Goal: Task Accomplishment & Management: Use online tool/utility

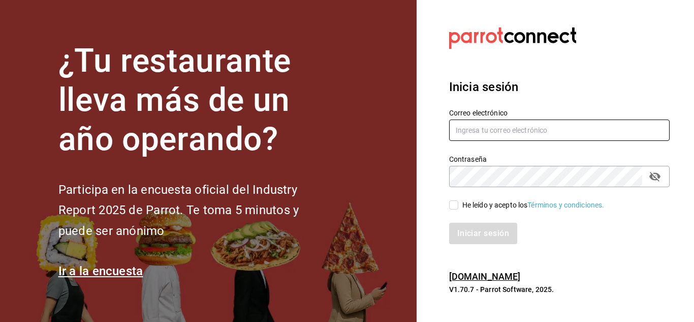
type input "[EMAIL_ADDRESS][DOMAIN_NAME]"
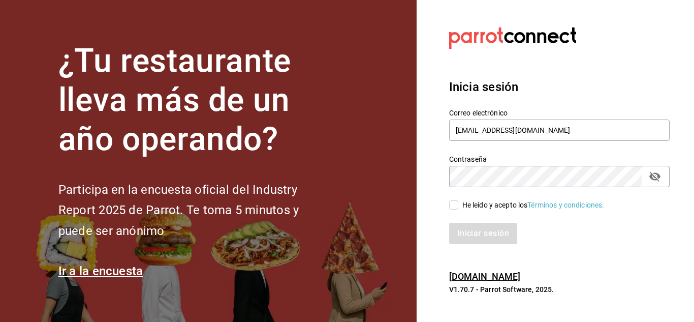
click at [452, 203] on input "He leído y acepto los Términos y condiciones." at bounding box center [453, 204] width 9 height 9
checkbox input "true"
click at [481, 239] on button "Iniciar sesión" at bounding box center [483, 233] width 69 height 21
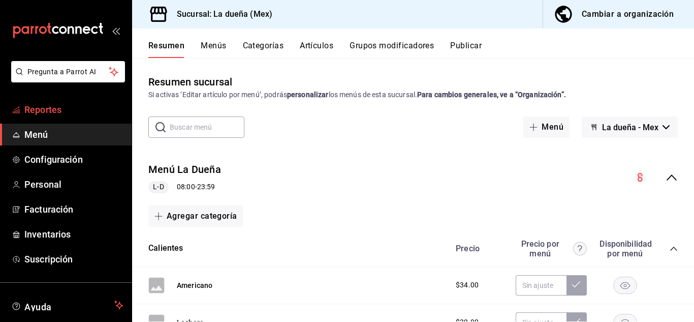
click at [46, 110] on span "Reportes" at bounding box center [73, 110] width 99 height 14
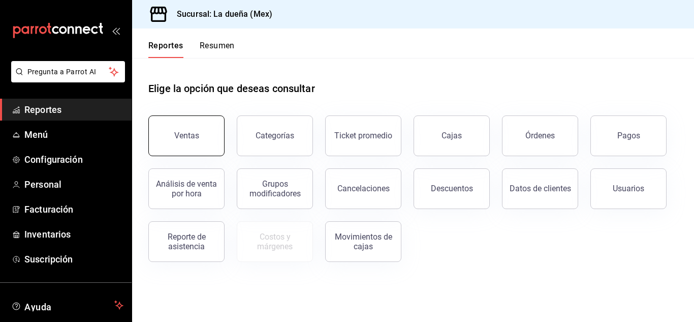
click at [195, 138] on div "Ventas" at bounding box center [186, 136] width 25 height 10
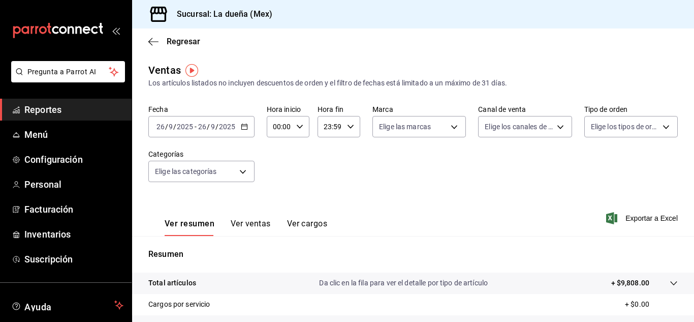
click at [247, 125] on icon "button" at bounding box center [244, 126] width 7 height 7
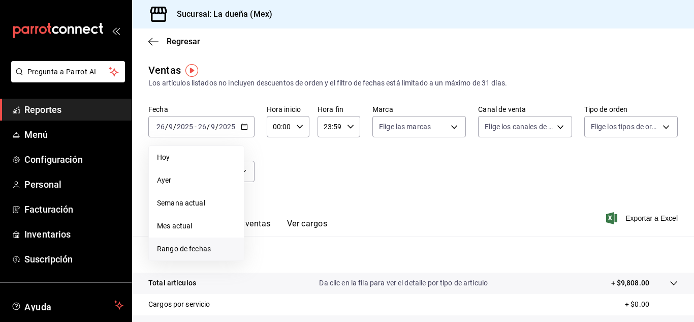
click at [171, 249] on span "Rango de fechas" at bounding box center [196, 248] width 79 height 11
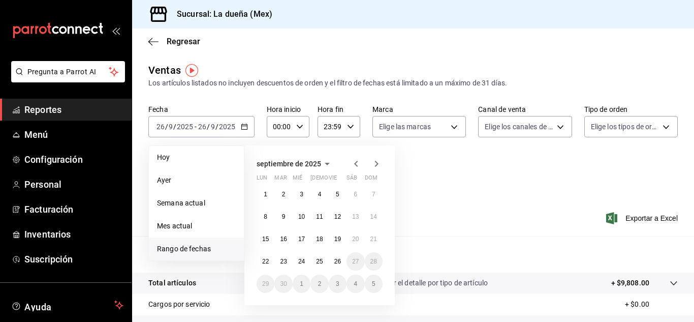
click at [356, 164] on icon "button" at bounding box center [356, 164] width 12 height 12
click at [284, 195] on abbr "1" at bounding box center [284, 194] width 4 height 7
click at [376, 164] on icon "button" at bounding box center [376, 164] width 12 height 12
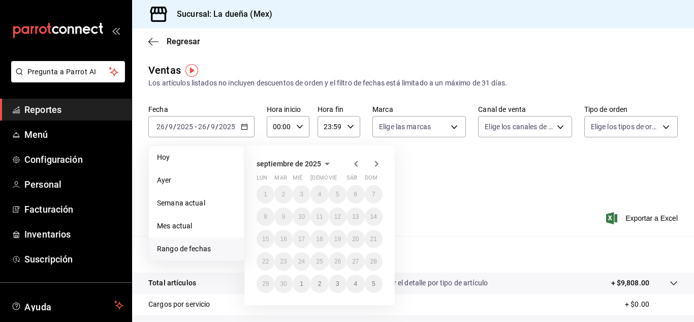
click at [355, 164] on icon "button" at bounding box center [356, 164] width 4 height 6
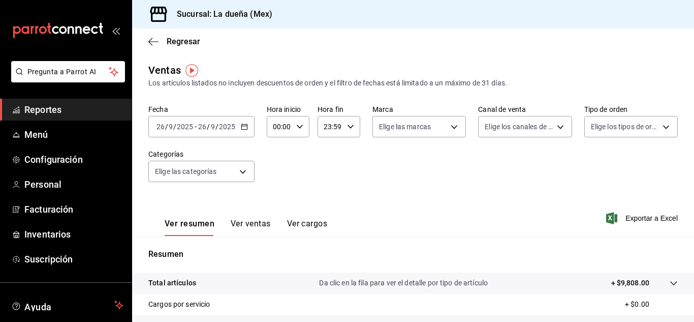
click at [444, 195] on div "Ver resumen Ver ventas Ver cargos Exportar a Excel" at bounding box center [413, 215] width 562 height 42
click at [244, 124] on icon "button" at bounding box center [244, 126] width 7 height 7
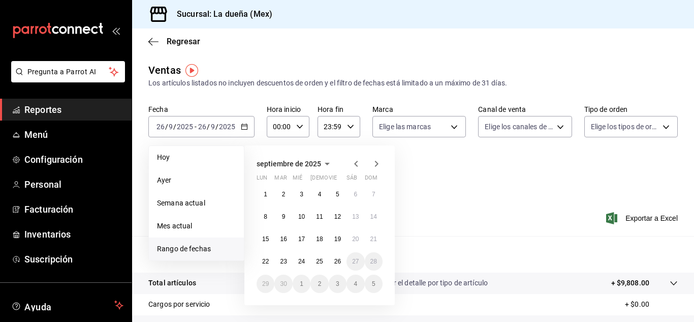
click at [170, 249] on span "Rango de fechas" at bounding box center [196, 248] width 79 height 11
click at [356, 164] on icon "button" at bounding box center [356, 164] width 4 height 6
click at [284, 195] on abbr "1" at bounding box center [284, 194] width 4 height 7
click at [462, 202] on div "Ver resumen Ver ventas Ver cargos Exportar a Excel" at bounding box center [413, 215] width 562 height 42
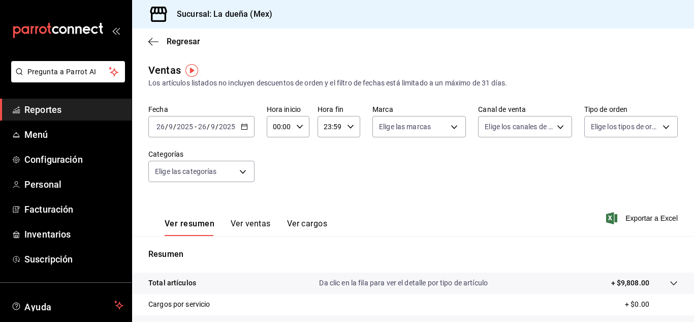
click at [246, 127] on icon "button" at bounding box center [244, 126] width 7 height 7
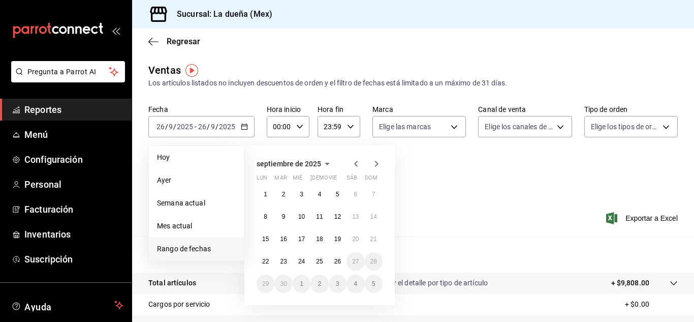
click at [172, 247] on span "Rango de fechas" at bounding box center [196, 248] width 79 height 11
click at [264, 191] on abbr "1" at bounding box center [266, 194] width 4 height 7
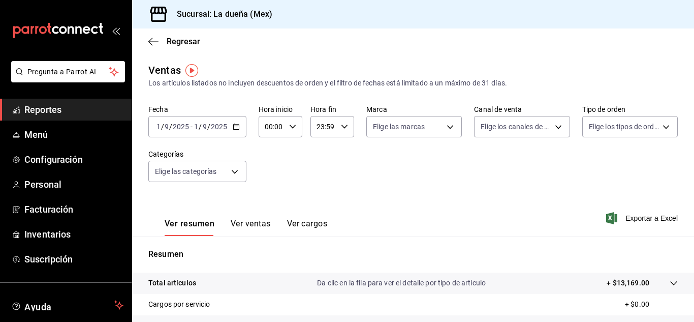
click at [236, 128] on icon "button" at bounding box center [236, 126] width 7 height 7
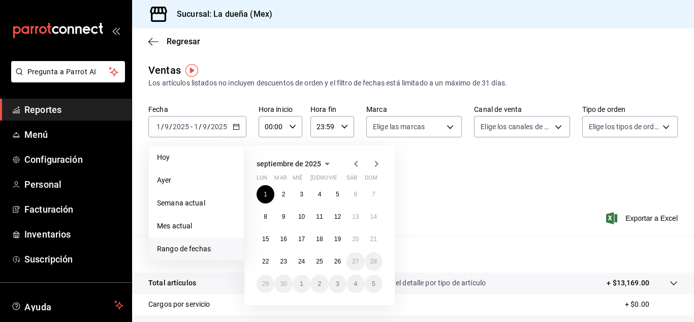
click at [172, 247] on span "Rango de fechas" at bounding box center [196, 248] width 79 height 11
click at [354, 161] on icon "button" at bounding box center [356, 164] width 12 height 12
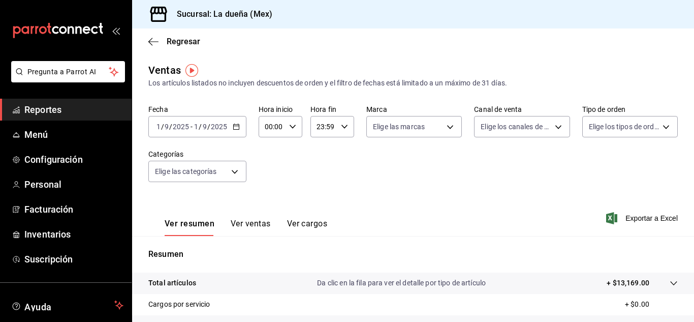
click at [164, 124] on input "9" at bounding box center [166, 126] width 5 height 8
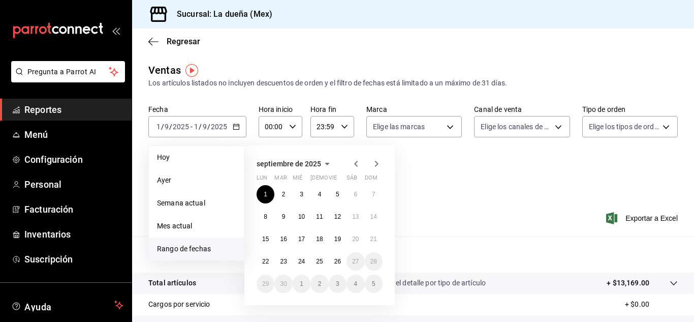
click at [356, 165] on icon "button" at bounding box center [356, 164] width 4 height 6
click at [287, 196] on button "1" at bounding box center [283, 194] width 18 height 18
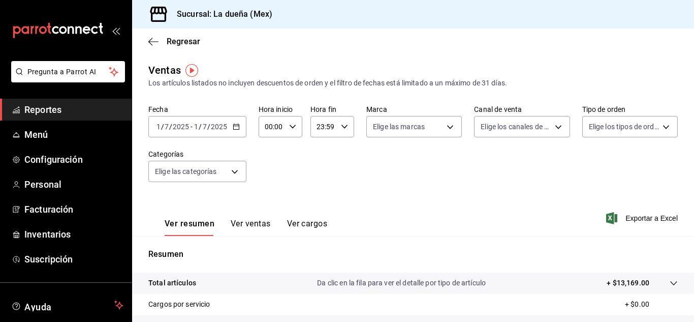
click at [287, 196] on div "Ver resumen Ver ventas Ver cargos Exportar a Excel" at bounding box center [413, 215] width 562 height 42
click at [211, 127] on input "2025" at bounding box center [218, 126] width 17 height 8
click at [202, 125] on input "7" at bounding box center [204, 126] width 5 height 8
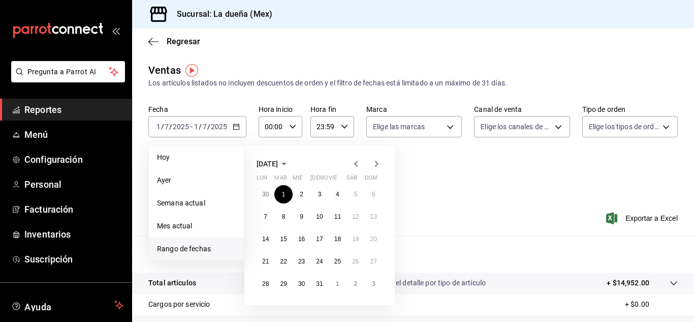
click at [378, 164] on icon "button" at bounding box center [377, 164] width 4 height 6
click at [339, 240] on abbr "19" at bounding box center [337, 238] width 7 height 7
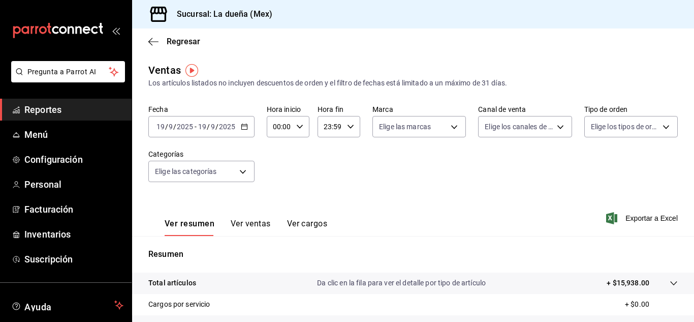
click at [244, 127] on icon "button" at bounding box center [244, 126] width 7 height 7
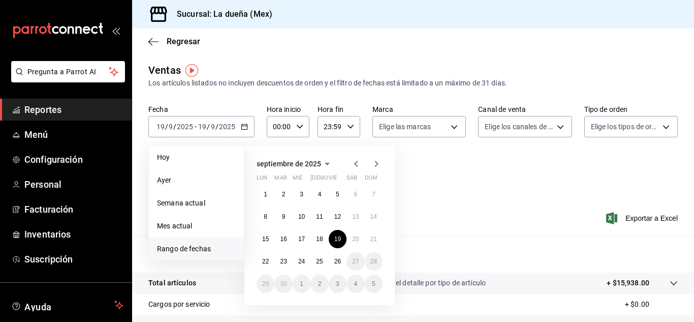
click at [182, 247] on span "Rango de fechas" at bounding box center [196, 248] width 79 height 11
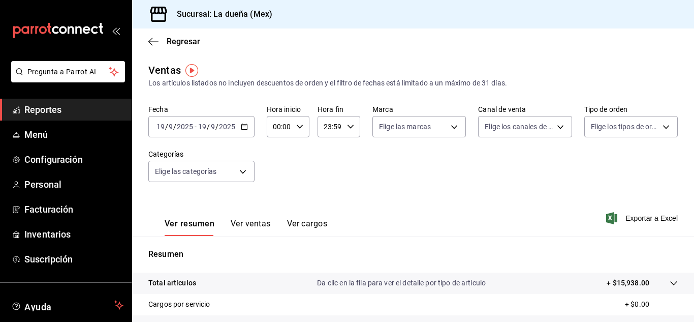
click at [244, 125] on icon "button" at bounding box center [244, 126] width 7 height 7
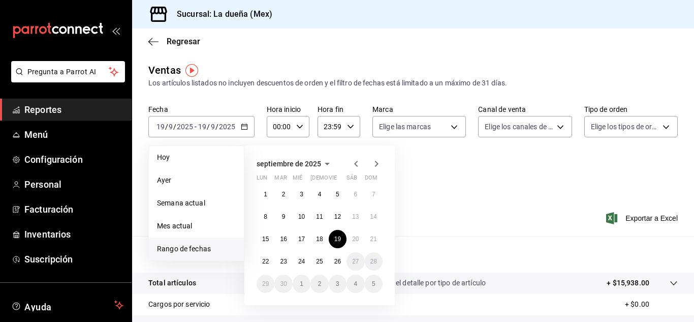
click at [181, 248] on span "Rango de fechas" at bounding box center [196, 248] width 79 height 11
click at [357, 164] on icon "button" at bounding box center [356, 164] width 12 height 12
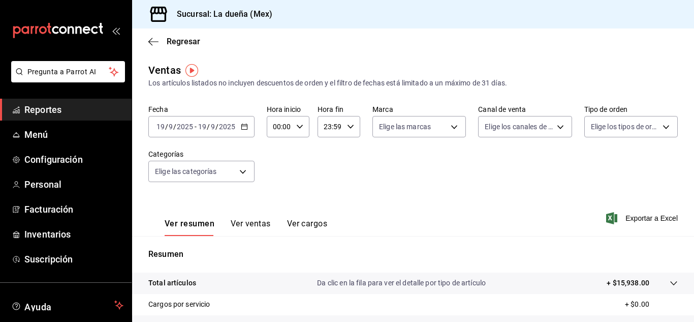
click at [193, 71] on img "button" at bounding box center [191, 70] width 13 height 13
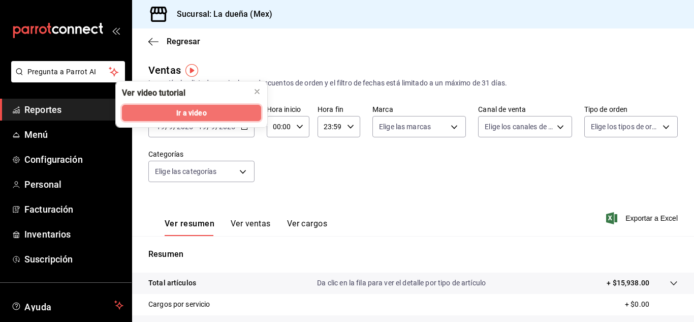
click at [194, 116] on span "Ir a video" at bounding box center [191, 113] width 30 height 11
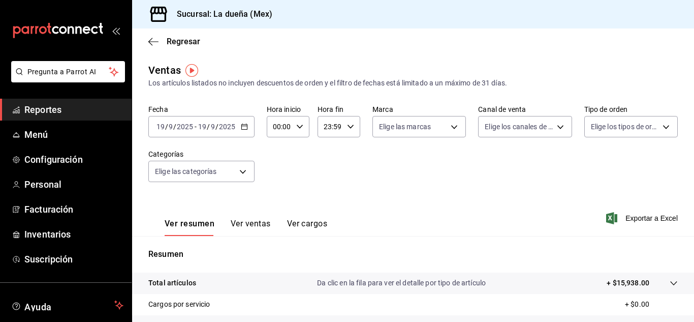
click at [244, 123] on icon "button" at bounding box center [244, 126] width 7 height 7
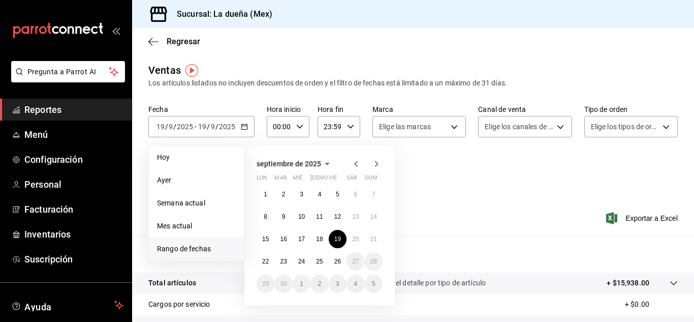
click at [354, 164] on icon "button" at bounding box center [356, 164] width 4 height 6
click at [171, 205] on span "Semana actual" at bounding box center [196, 203] width 79 height 11
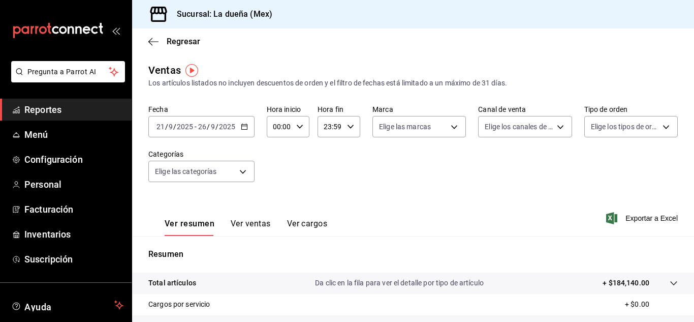
click at [246, 123] on icon "button" at bounding box center [244, 126] width 7 height 7
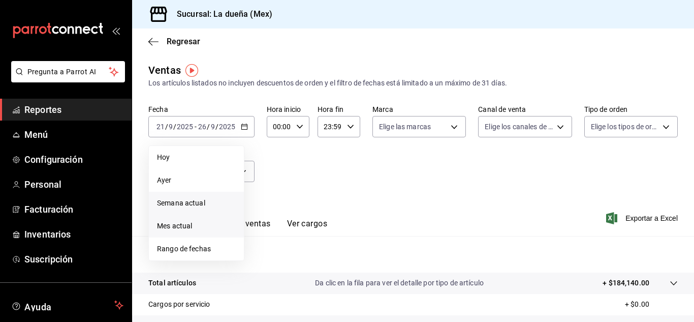
click at [168, 223] on span "Mes actual" at bounding box center [196, 226] width 79 height 11
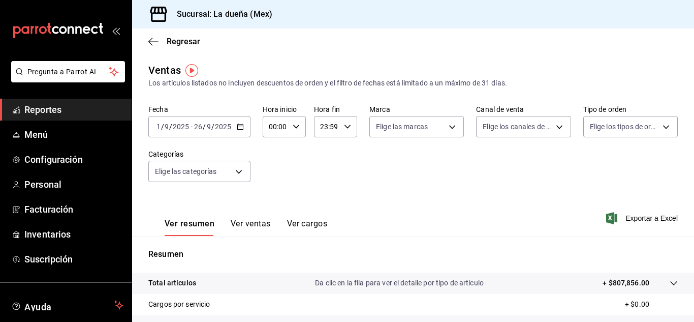
click at [241, 124] on \(Stroke\) "button" at bounding box center [240, 127] width 6 height 6
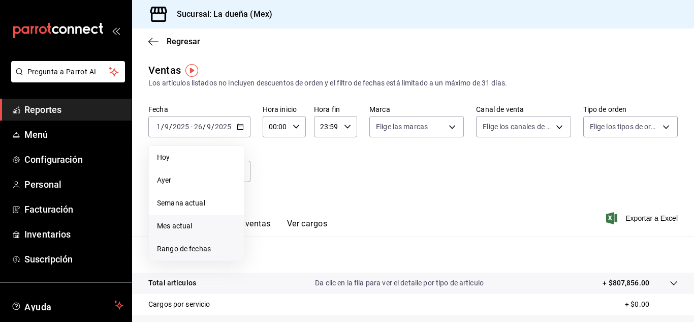
click at [185, 248] on span "Rango de fechas" at bounding box center [196, 248] width 79 height 11
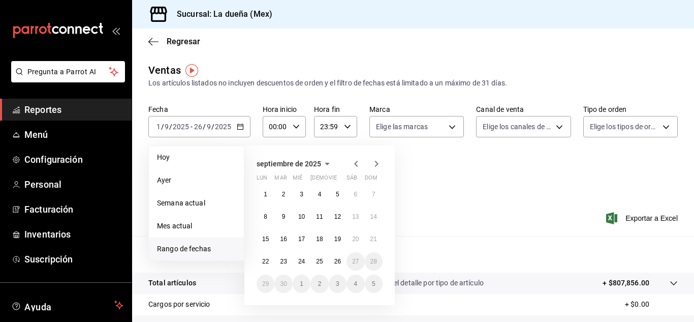
click at [356, 163] on icon "button" at bounding box center [356, 164] width 4 height 6
click at [282, 194] on abbr "1" at bounding box center [284, 194] width 4 height 7
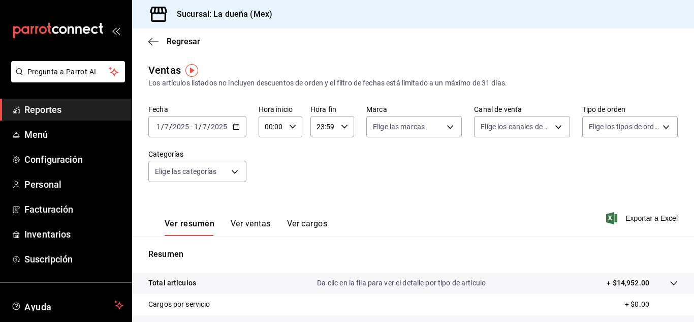
click at [200, 121] on div "[DATE] [DATE] - [DATE] [DATE]" at bounding box center [197, 126] width 98 height 21
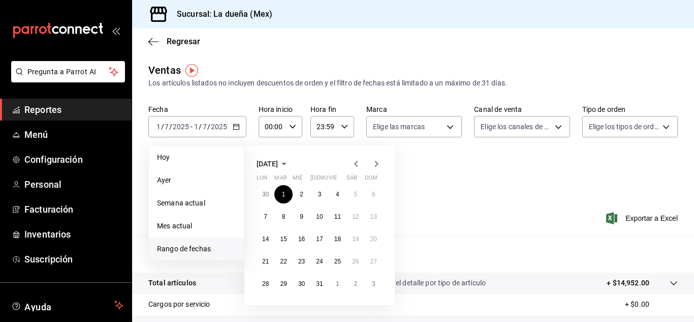
click at [376, 159] on icon "button" at bounding box center [376, 164] width 12 height 12
click at [339, 238] on abbr "19" at bounding box center [337, 238] width 7 height 7
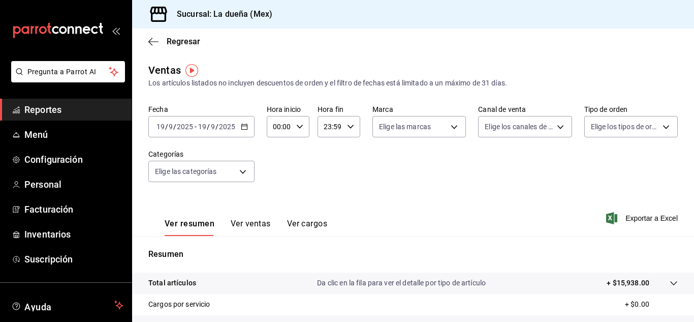
click at [246, 123] on \(Stroke\) "button" at bounding box center [246, 123] width 1 height 1
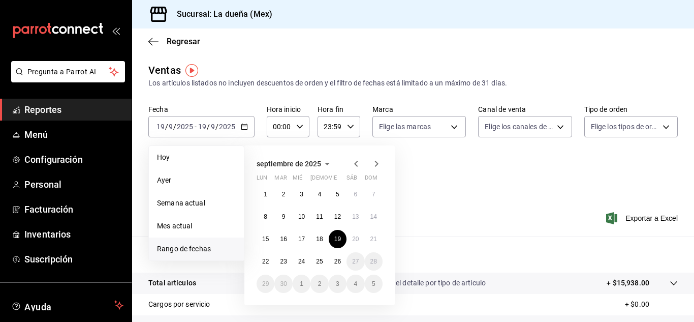
click at [186, 245] on span "Rango de fechas" at bounding box center [196, 248] width 79 height 11
click at [187, 250] on span "Rango de fechas" at bounding box center [196, 248] width 79 height 11
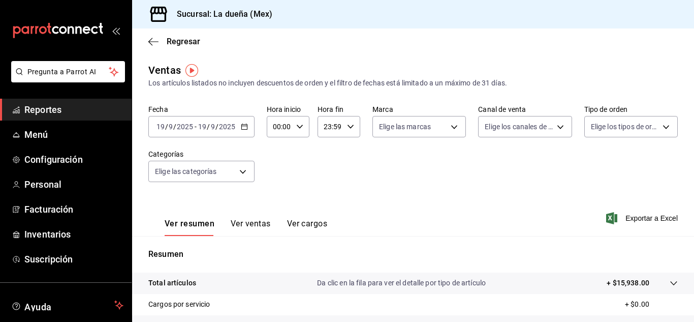
click at [548, 199] on div "Ver resumen Ver ventas Ver cargos Exportar a Excel" at bounding box center [413, 215] width 562 height 42
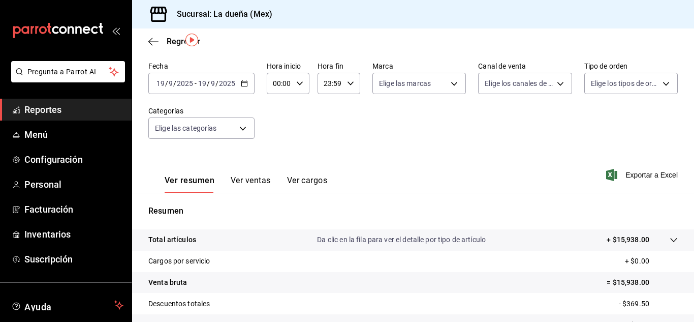
scroll to position [23, 0]
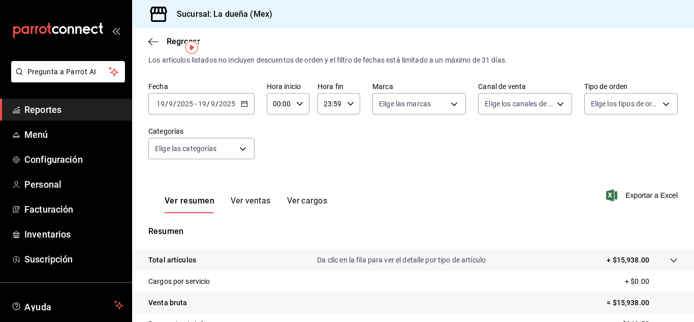
click at [247, 200] on button "Ver ventas" at bounding box center [251, 204] width 40 height 17
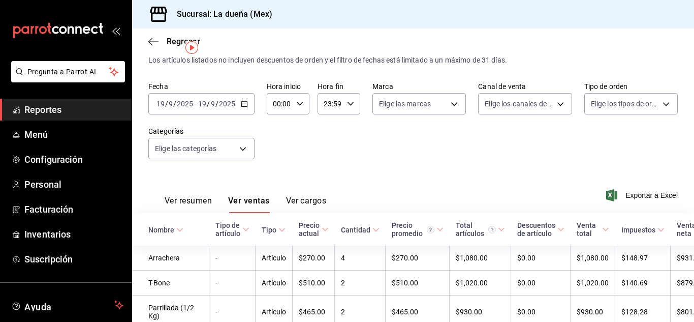
click at [246, 106] on \(Stroke\) "button" at bounding box center [244, 104] width 6 height 6
click at [533, 158] on div "Fecha [DATE] [DATE] - [DATE] [DATE] Hora inicio 00:00 Hora inicio Hora fin 23:5…" at bounding box center [412, 126] width 529 height 89
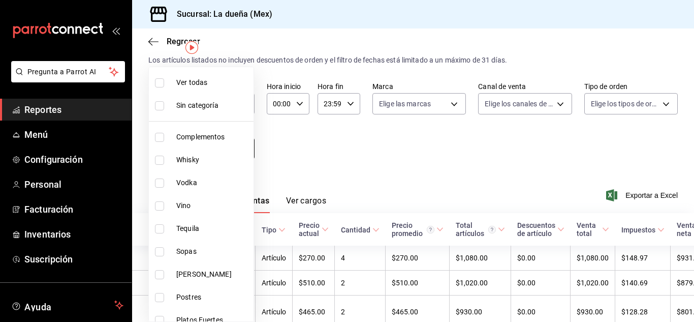
click at [240, 149] on body "Pregunta a Parrot AI Reportes Menú Configuración Personal Facturación Inventari…" at bounding box center [347, 161] width 694 height 322
click at [159, 83] on input "checkbox" at bounding box center [159, 82] width 9 height 9
checkbox input "true"
type input "a2aa69ab-83c0-4686-ab8d-6735f58a3581,74e8e9d8-c01d-4c29-8c0f-aa012c9a45fa,93771…"
checkbox input "true"
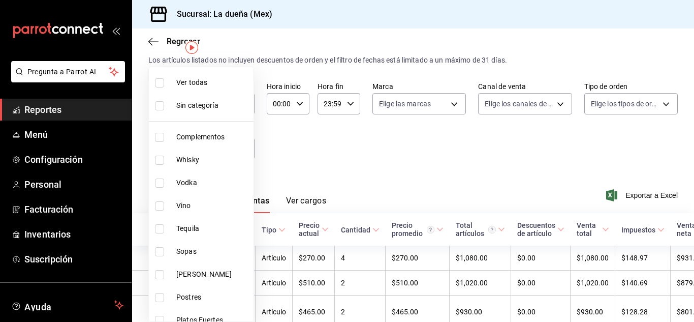
checkbox input "true"
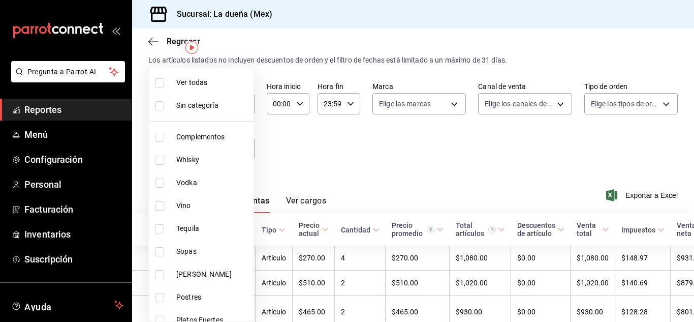
checkbox input "true"
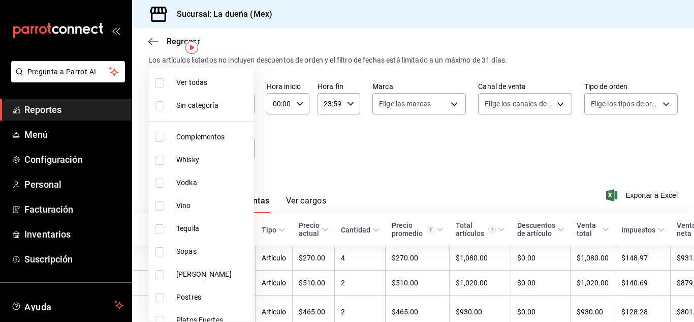
checkbox input "true"
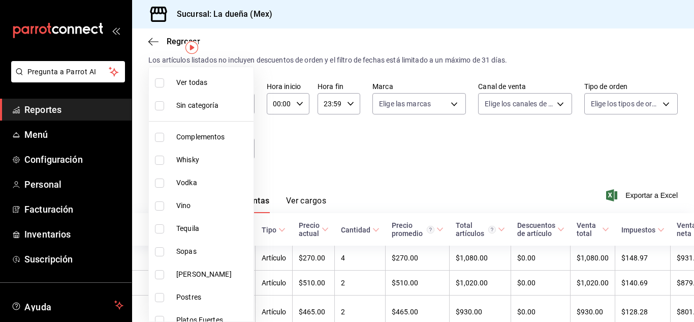
checkbox input "true"
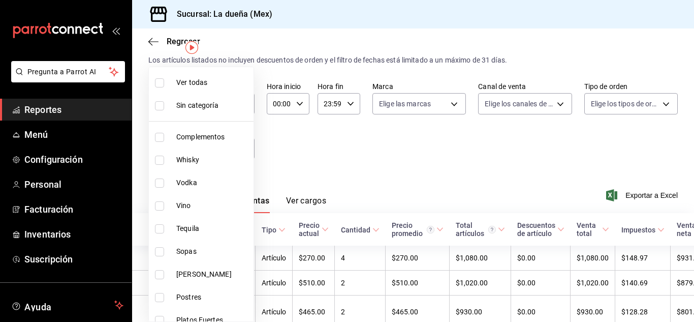
checkbox input "true"
click at [333, 141] on div at bounding box center [347, 161] width 694 height 322
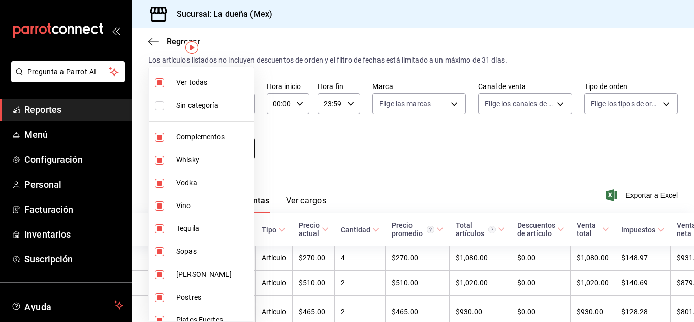
click at [243, 151] on body "Pregunta a Parrot AI Reportes Menú Configuración Personal Facturación Inventari…" at bounding box center [347, 161] width 694 height 322
click at [307, 153] on div at bounding box center [347, 161] width 694 height 322
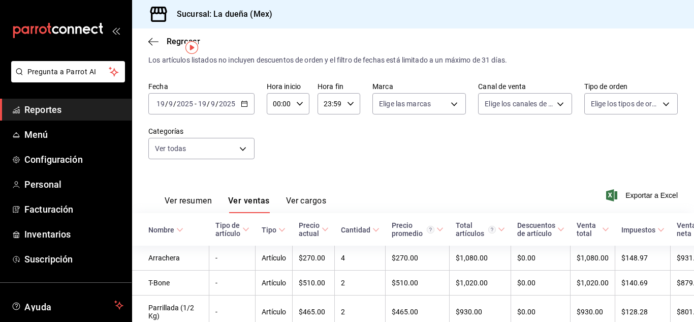
click at [180, 201] on button "Ver resumen" at bounding box center [188, 204] width 47 height 17
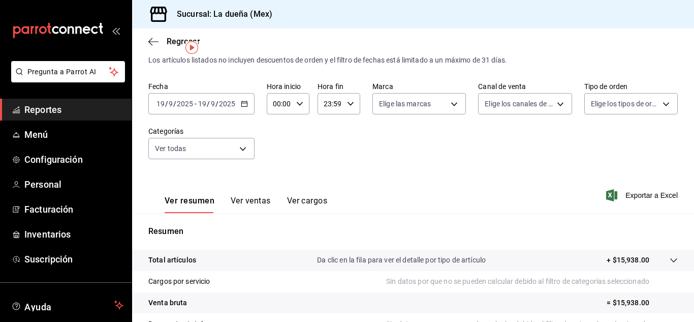
click at [246, 105] on \(Stroke\) "button" at bounding box center [244, 104] width 6 height 6
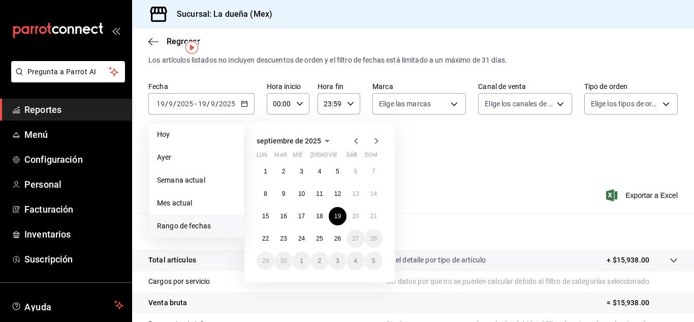
click at [354, 144] on icon "button" at bounding box center [356, 141] width 12 height 12
click at [172, 202] on span "Mes actual" at bounding box center [196, 203] width 79 height 11
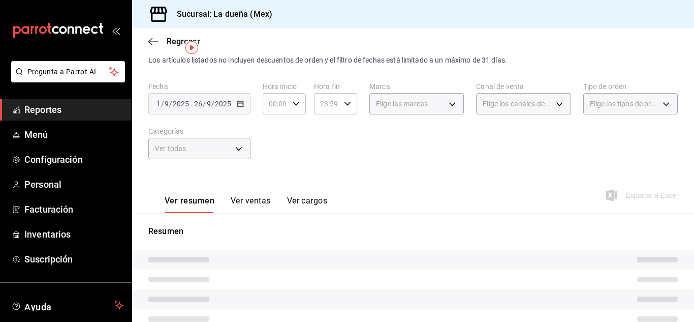
click at [172, 202] on button "Ver resumen" at bounding box center [190, 204] width 50 height 17
click at [150, 40] on icon "button" at bounding box center [150, 42] width 4 height 8
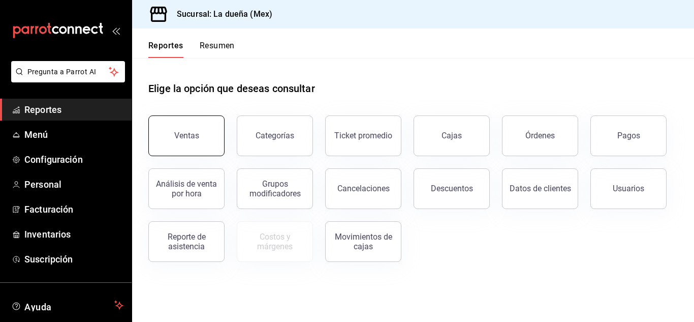
click at [179, 140] on div "Ventas" at bounding box center [186, 136] width 25 height 10
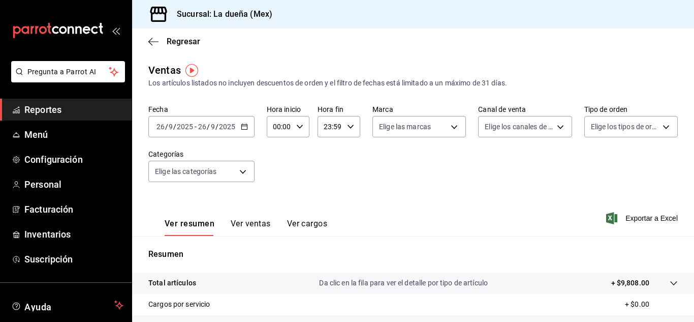
click at [164, 127] on input "26" at bounding box center [160, 126] width 9 height 8
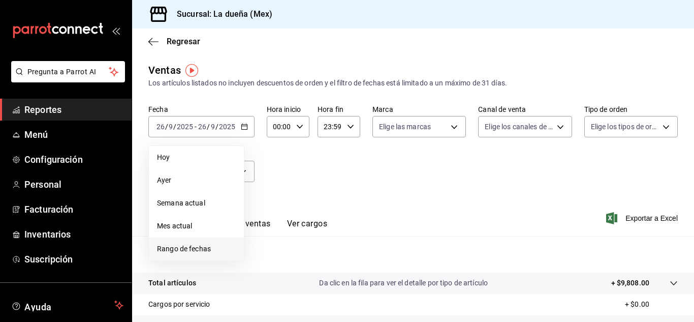
click at [168, 248] on span "Rango de fechas" at bounding box center [196, 248] width 79 height 11
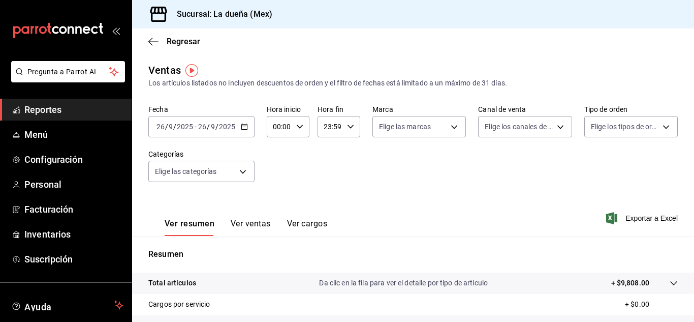
click at [245, 127] on icon "button" at bounding box center [244, 126] width 7 height 7
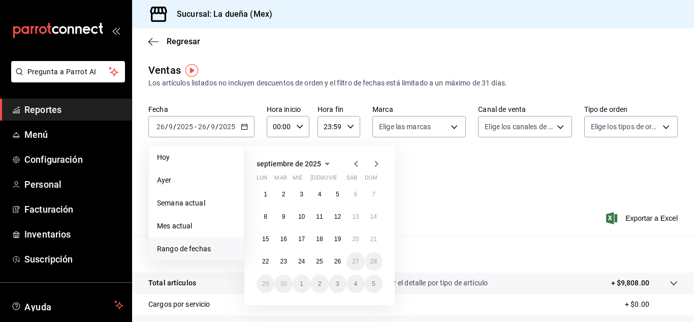
click at [358, 163] on icon "button" at bounding box center [356, 164] width 12 height 12
click at [375, 216] on abbr "13" at bounding box center [373, 216] width 7 height 7
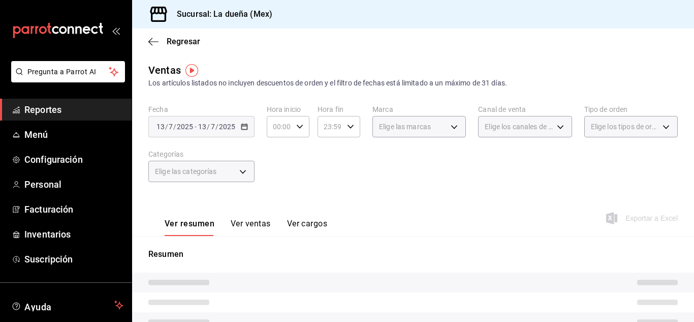
click at [375, 216] on div "Ver resumen Ver ventas Ver cargos Exportar a Excel" at bounding box center [413, 215] width 562 height 42
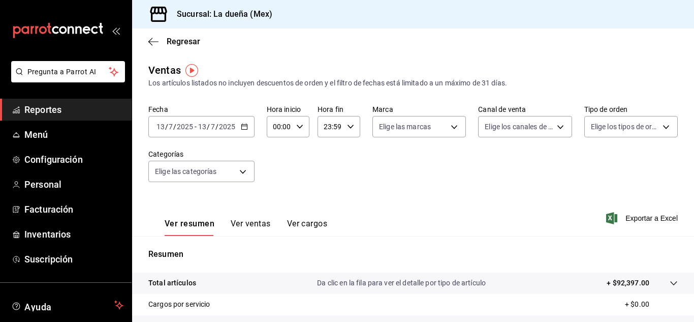
click at [246, 127] on icon "button" at bounding box center [244, 126] width 7 height 7
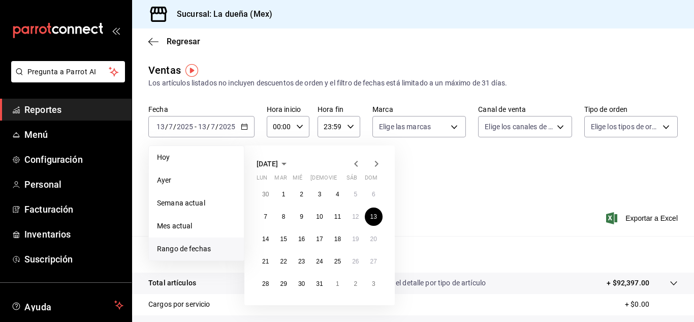
click at [379, 161] on icon "button" at bounding box center [376, 164] width 12 height 12
click at [267, 238] on abbr "15" at bounding box center [265, 238] width 7 height 7
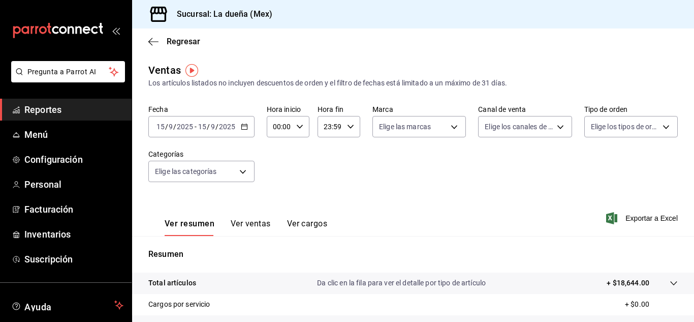
click at [242, 128] on icon "button" at bounding box center [244, 126] width 7 height 7
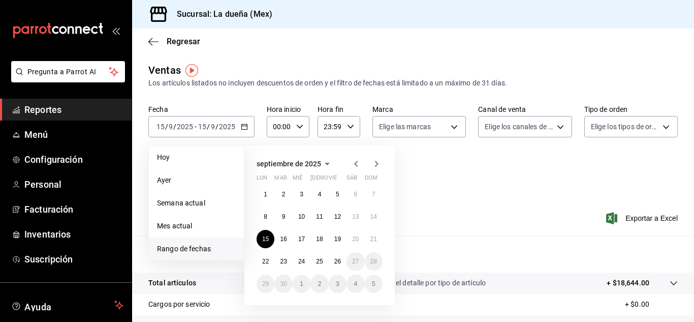
click at [179, 249] on span "Rango de fechas" at bounding box center [196, 248] width 79 height 11
click at [355, 162] on icon "button" at bounding box center [356, 164] width 12 height 12
click at [340, 215] on abbr "11" at bounding box center [337, 216] width 7 height 7
click at [377, 163] on icon "button" at bounding box center [377, 164] width 4 height 6
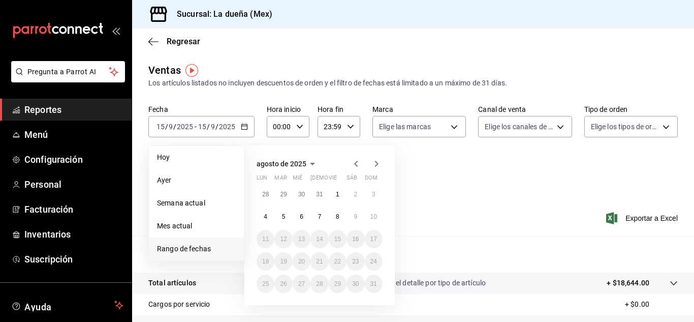
click at [377, 163] on icon "button" at bounding box center [377, 164] width 4 height 6
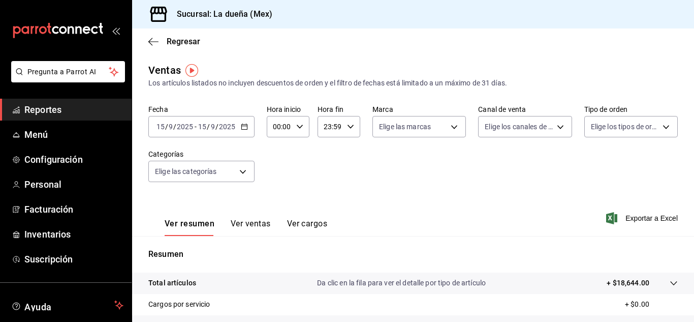
click at [445, 218] on div "Ver resumen Ver ventas Ver cargos Exportar a Excel" at bounding box center [413, 215] width 562 height 42
click at [37, 135] on span "Menú" at bounding box center [73, 135] width 99 height 14
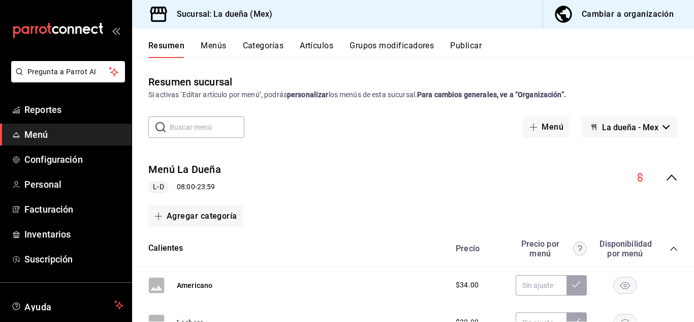
scroll to position [20, 0]
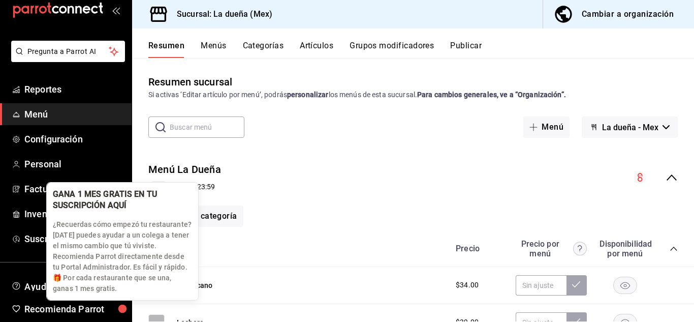
click at [129, 319] on div "button" at bounding box center [122, 308] width 32 height 32
click at [129, 319] on div "button" at bounding box center [122, 308] width 33 height 33
click at [129, 319] on div "button" at bounding box center [122, 308] width 30 height 30
click at [129, 319] on body "Pregunta a Parrot AI Reportes Menú Configuración Personal Facturación Inventari…" at bounding box center [347, 161] width 694 height 322
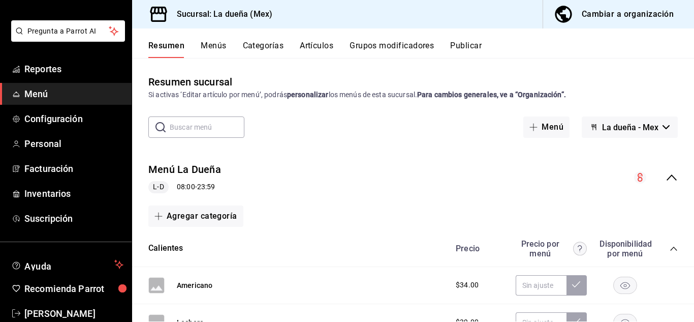
scroll to position [0, 0]
